Goal: Task Accomplishment & Management: Manage account settings

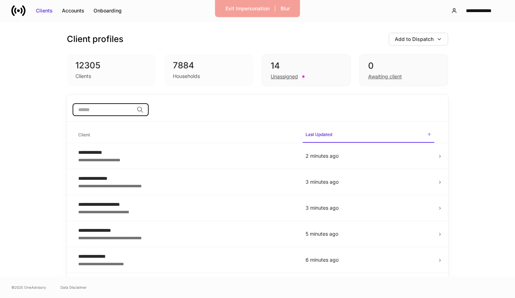
click at [118, 111] on input "search" at bounding box center [103, 109] width 61 height 13
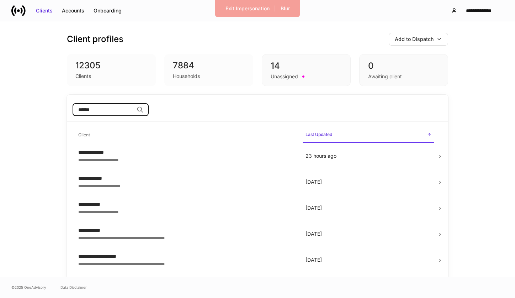
type input "******"
click at [168, 163] on div "**********" at bounding box center [186, 159] width 216 height 7
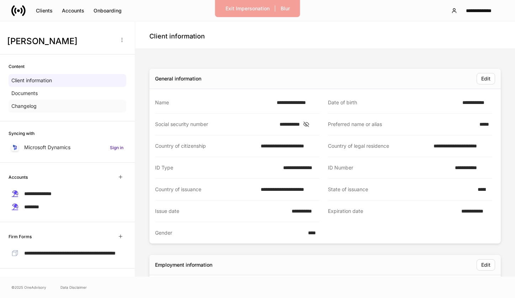
click at [52, 107] on div "Changelog" at bounding box center [68, 106] width 118 height 13
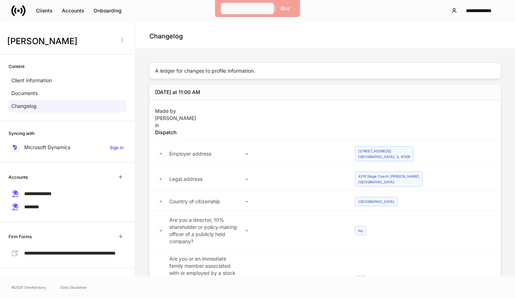
click at [244, 10] on div "Exit Impersonation" at bounding box center [248, 8] width 44 height 7
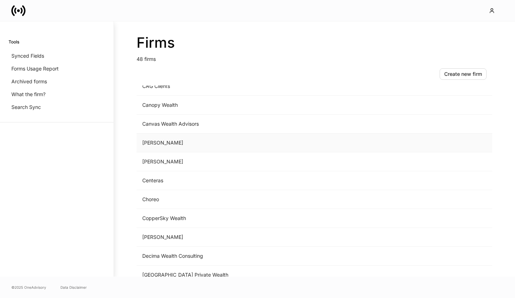
scroll to position [194, 0]
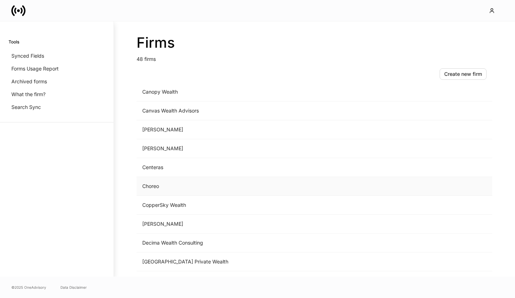
click at [178, 184] on td "Choreo" at bounding box center [256, 186] width 238 height 19
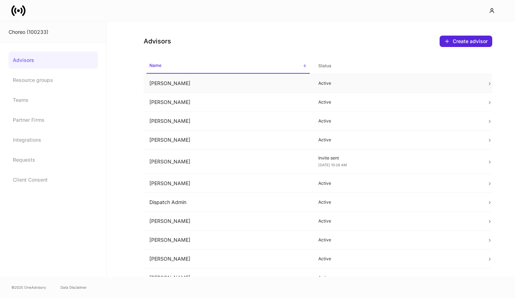
click at [222, 83] on td "Allison Hamann" at bounding box center [228, 83] width 169 height 19
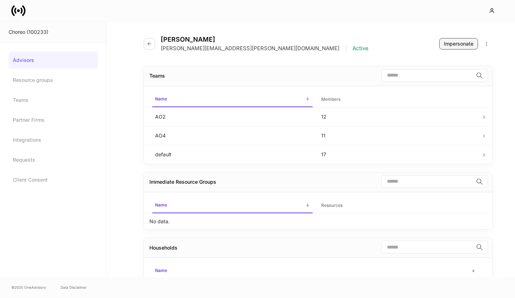
click at [445, 41] on div "Impersonate" at bounding box center [459, 43] width 30 height 7
click at [151, 46] on icon "button" at bounding box center [150, 44] width 6 height 6
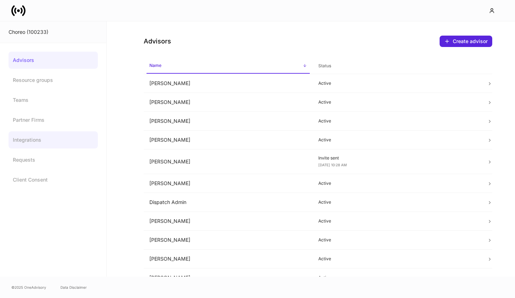
click at [36, 140] on link "Integrations" at bounding box center [53, 139] width 89 height 17
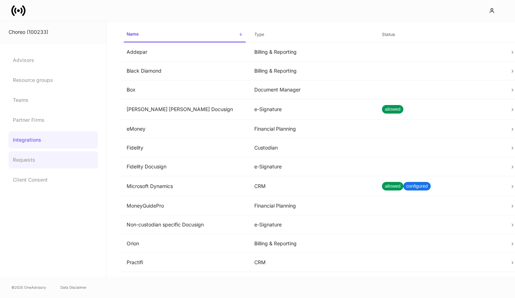
click at [35, 158] on link "Requests" at bounding box center [53, 159] width 89 height 17
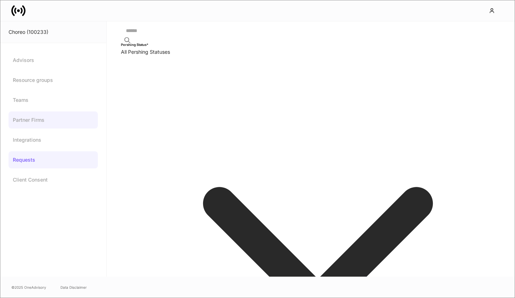
click at [47, 116] on link "Partner Firms" at bounding box center [53, 119] width 89 height 17
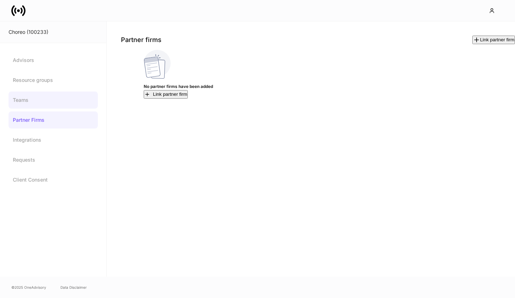
click at [51, 95] on link "Teams" at bounding box center [53, 99] width 89 height 17
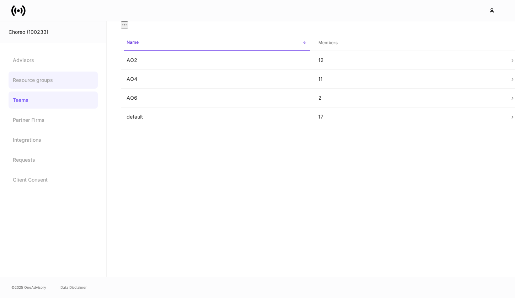
click at [53, 82] on link "Resource groups" at bounding box center [53, 80] width 89 height 17
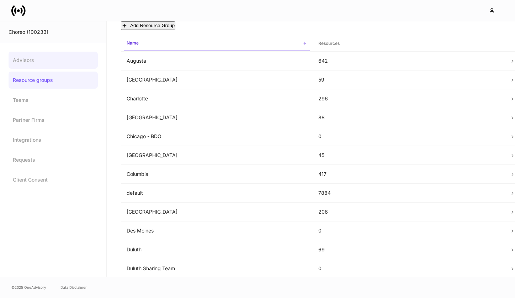
click at [58, 64] on link "Advisors" at bounding box center [53, 60] width 89 height 17
